Goal: Task Accomplishment & Management: Complete application form

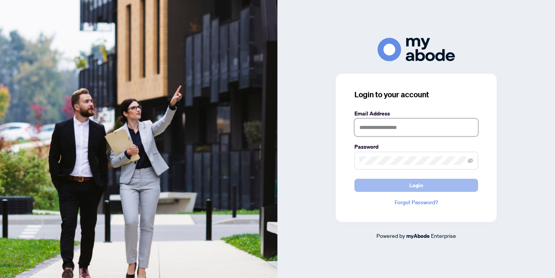
type input "**********"
click at [398, 189] on button "Login" at bounding box center [416, 185] width 124 height 13
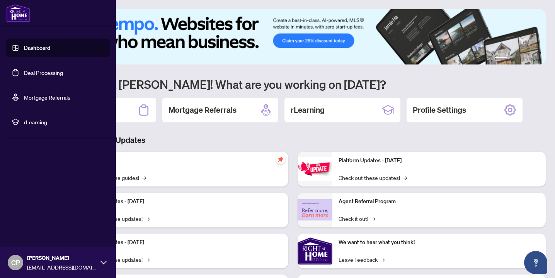
click at [34, 74] on link "Deal Processing" at bounding box center [43, 72] width 39 height 7
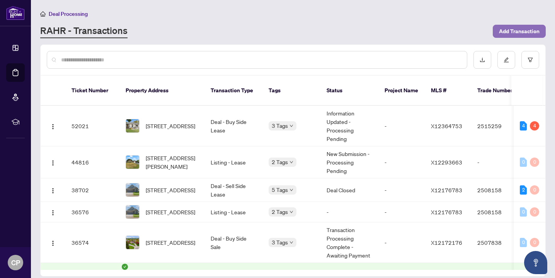
click at [521, 34] on span "Add Transaction" at bounding box center [519, 31] width 41 height 12
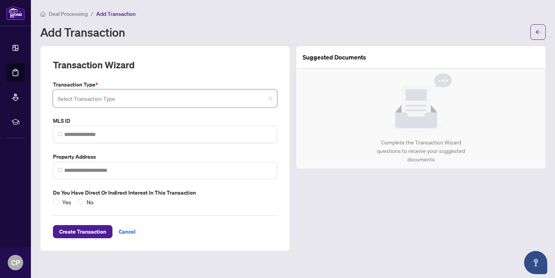
click at [117, 96] on input "search" at bounding box center [162, 99] width 208 height 17
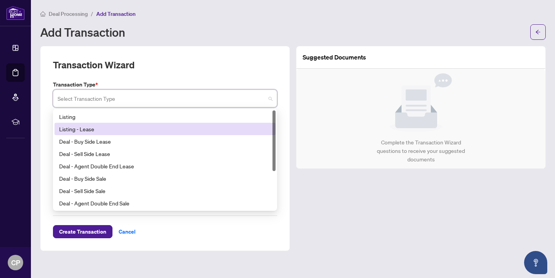
click at [104, 127] on div "Listing - Lease" at bounding box center [165, 129] width 212 height 9
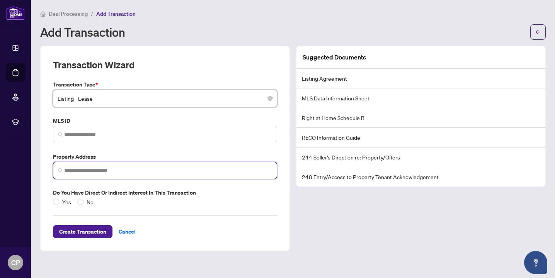
click at [99, 168] on input "search" at bounding box center [168, 171] width 208 height 8
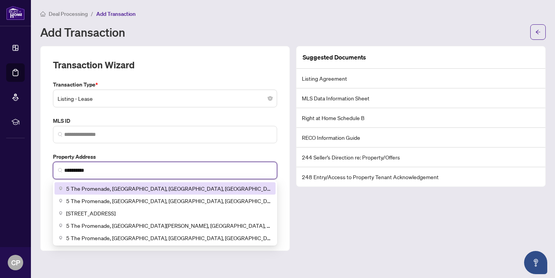
click at [99, 187] on span "5 The Promenade, [GEOGRAPHIC_DATA], [GEOGRAPHIC_DATA], [GEOGRAPHIC_DATA]" at bounding box center [168, 188] width 205 height 9
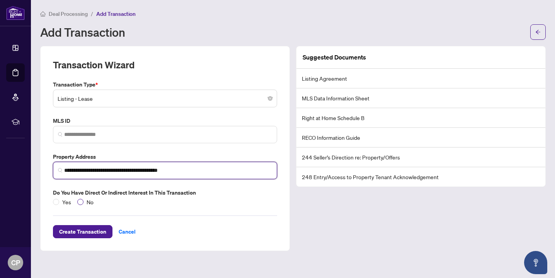
type input "**********"
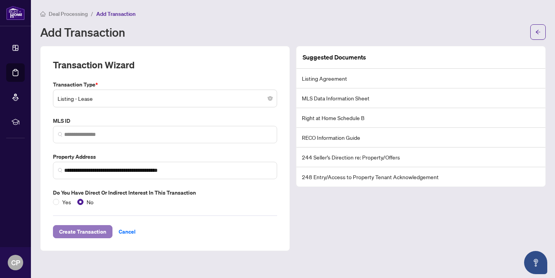
click at [82, 230] on span "Create Transaction" at bounding box center [82, 232] width 47 height 12
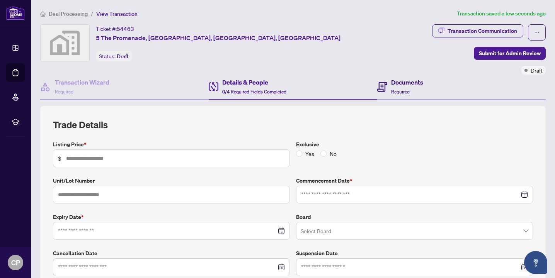
click at [418, 84] on h4 "Documents" at bounding box center [407, 82] width 32 height 9
